Goal: Transaction & Acquisition: Purchase product/service

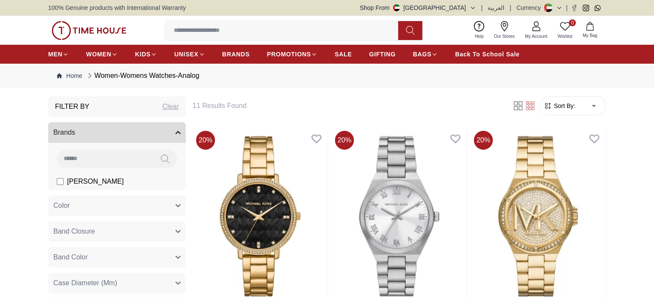
click at [213, 33] on input at bounding box center [285, 30] width 240 height 17
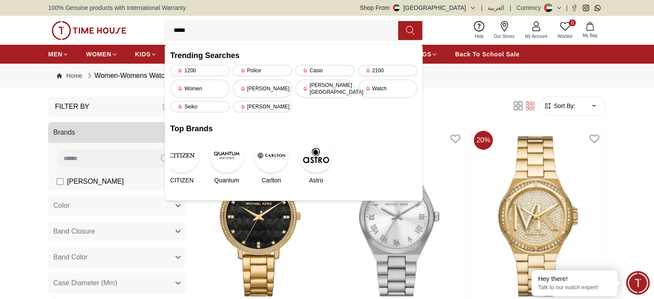
type input "******"
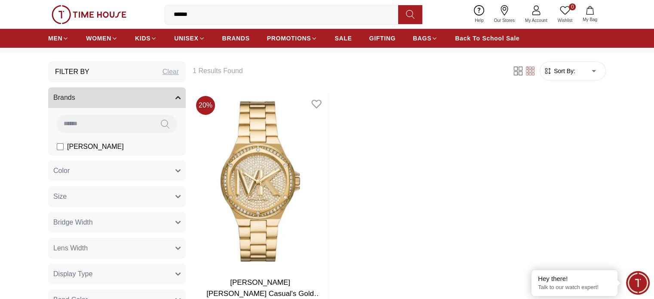
scroll to position [86, 0]
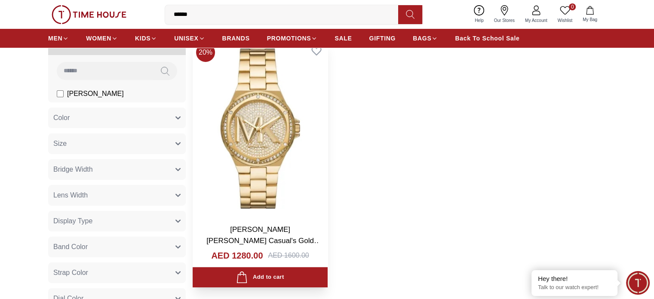
click at [224, 112] on img at bounding box center [260, 129] width 135 height 178
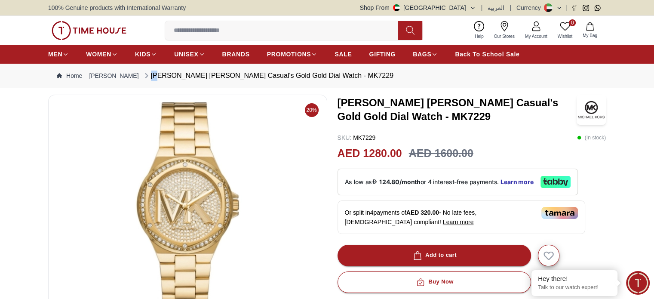
drag, startPoint x: 385, startPoint y: 76, endPoint x: 145, endPoint y: 79, distance: 240.9
click at [145, 79] on nav "Home [PERSON_NAME] [PERSON_NAME] [PERSON_NAME] Casual's Gold Gold Dial Watch - …" at bounding box center [327, 76] width 558 height 24
drag, startPoint x: 137, startPoint y: 72, endPoint x: 382, endPoint y: 72, distance: 245.2
click at [381, 72] on nav "Home [PERSON_NAME] [PERSON_NAME] [PERSON_NAME] Casual's Gold Gold Dial Watch - …" at bounding box center [327, 76] width 558 height 24
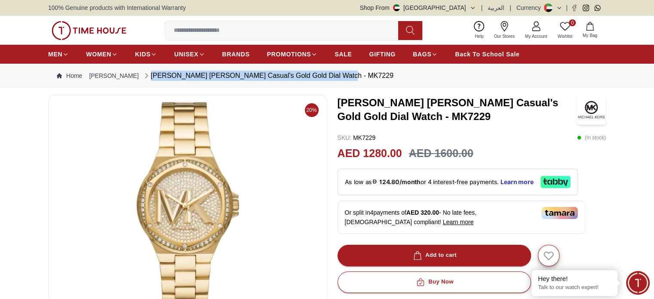
drag, startPoint x: 337, startPoint y: 74, endPoint x: 355, endPoint y: 74, distance: 18.5
click at [353, 74] on nav "Home [PERSON_NAME] [PERSON_NAME] [PERSON_NAME] Casual's Gold Gold Dial Watch - …" at bounding box center [327, 76] width 558 height 24
click at [352, 75] on nav "Home [PERSON_NAME] [PERSON_NAME] [PERSON_NAME] Casual's Gold Gold Dial Watch - …" at bounding box center [327, 76] width 558 height 24
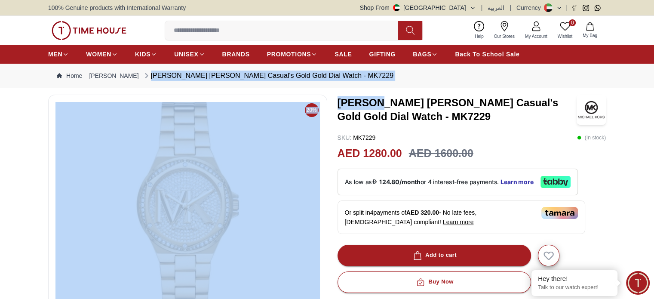
drag, startPoint x: 349, startPoint y: 75, endPoint x: 196, endPoint y: 88, distance: 153.7
click at [196, 87] on nav "Home [PERSON_NAME] [PERSON_NAME] [PERSON_NAME] Casual's Gold Gold Dial Watch - …" at bounding box center [327, 76] width 558 height 24
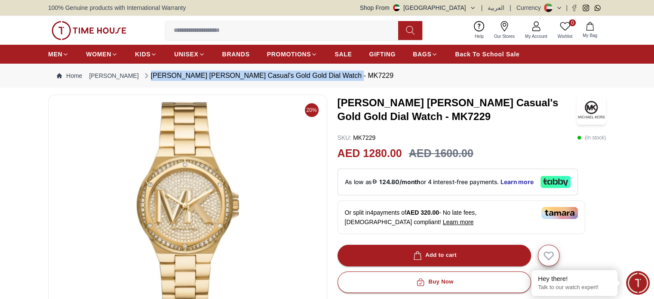
drag, startPoint x: 136, startPoint y: 75, endPoint x: 354, endPoint y: 76, distance: 218.1
click at [344, 74] on div "[PERSON_NAME] [PERSON_NAME] Casual's Gold Gold Dial Watch - MK7229" at bounding box center [267, 76] width 251 height 10
copy div "[PERSON_NAME] [PERSON_NAME] Casual's Gold Gold Dial Watch - MK7229"
